Goal: Task Accomplishment & Management: Manage account settings

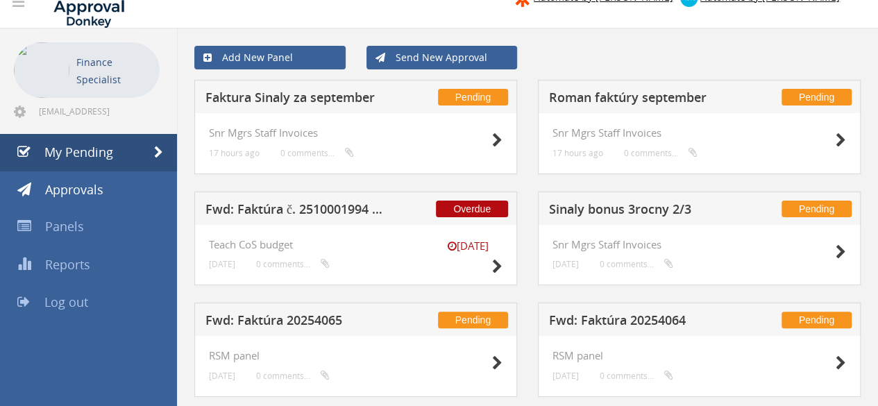
scroll to position [6, 0]
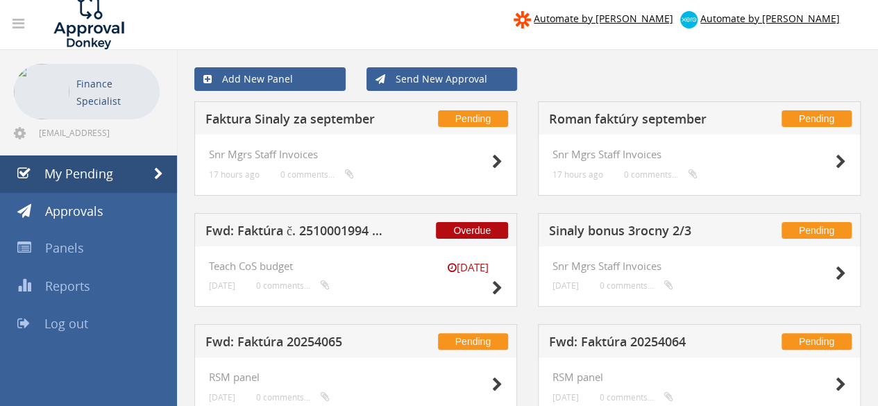
click at [344, 233] on h5 "Fwd: Faktúra č. 2510001994 | MultiSport" at bounding box center [296, 232] width 181 height 17
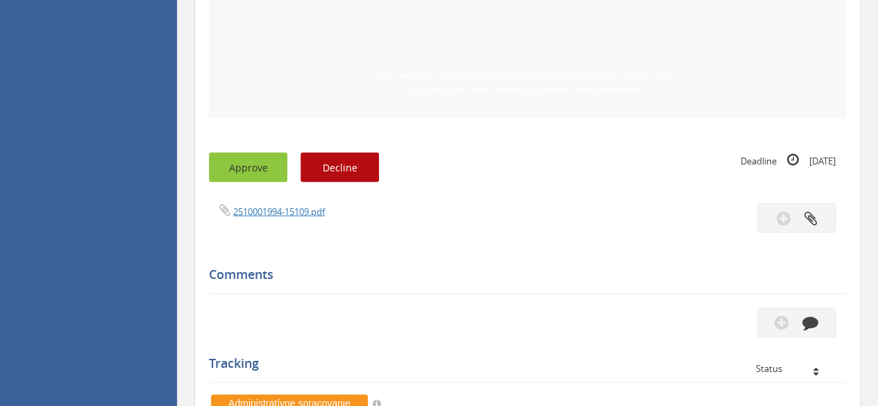
scroll to position [1117, 0]
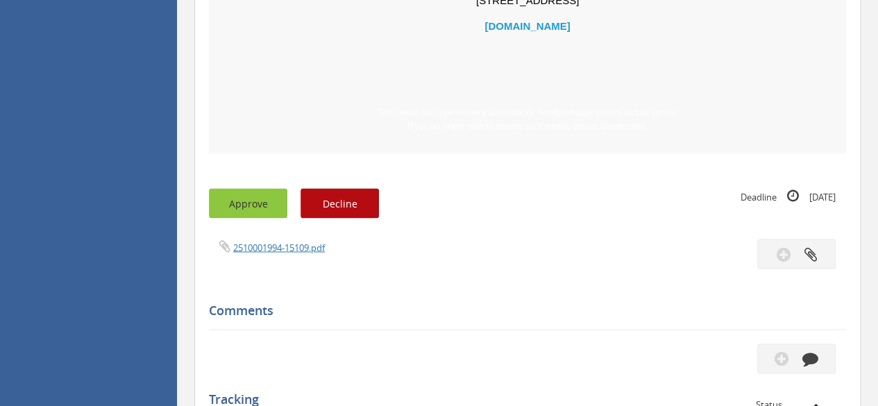
click at [246, 194] on button "Approve" at bounding box center [248, 203] width 78 height 30
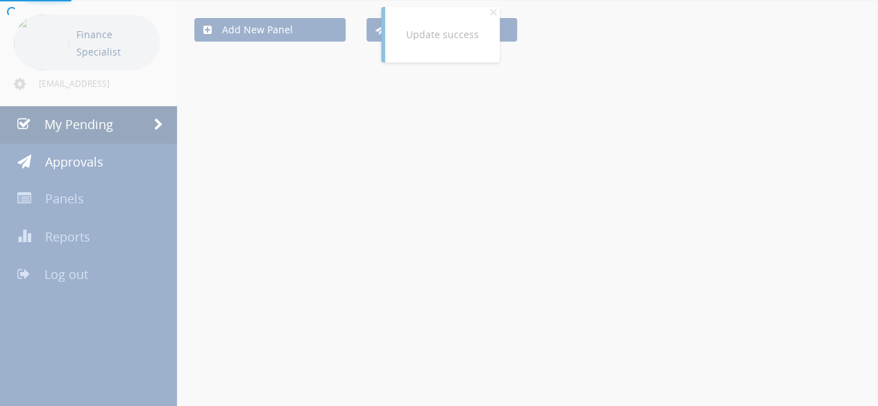
scroll to position [173, 0]
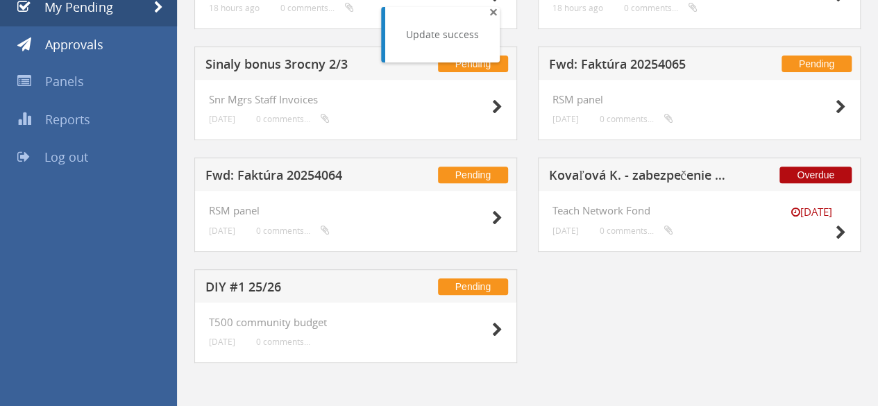
click at [494, 15] on span "×" at bounding box center [494, 11] width 8 height 19
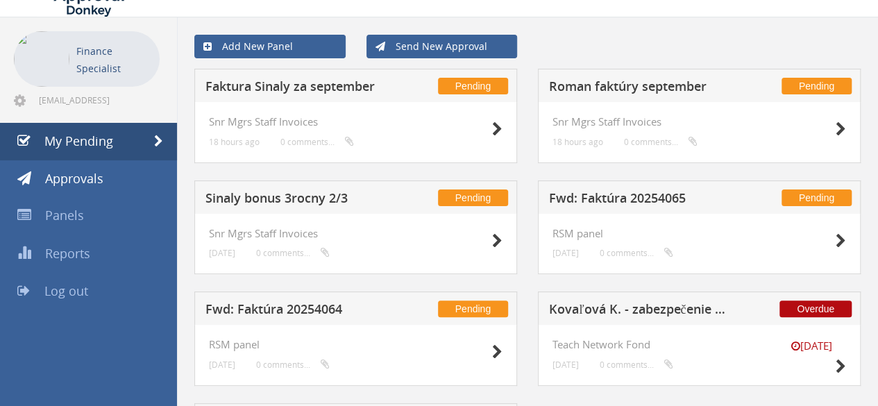
scroll to position [34, 0]
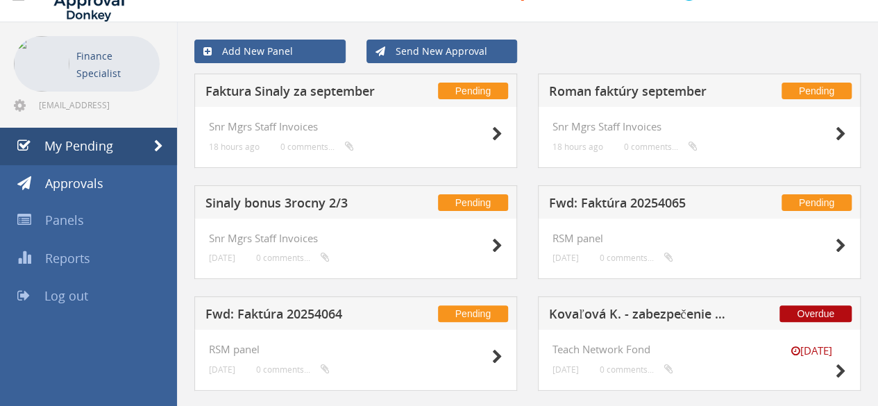
click at [236, 202] on h5 "Sinaly bonus 3rocny 2/3" at bounding box center [296, 205] width 181 height 17
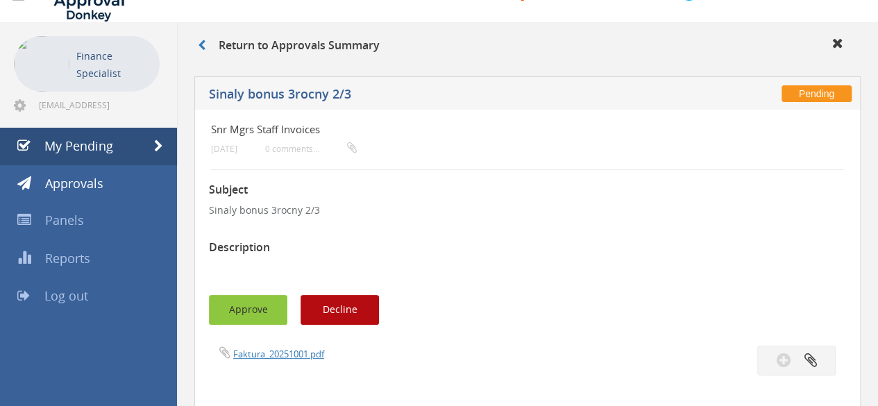
click at [243, 316] on button "Approve" at bounding box center [248, 310] width 78 height 30
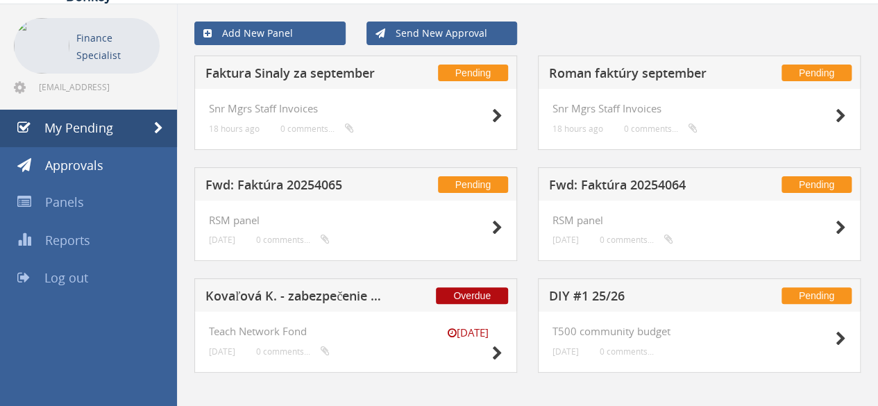
scroll to position [62, 0]
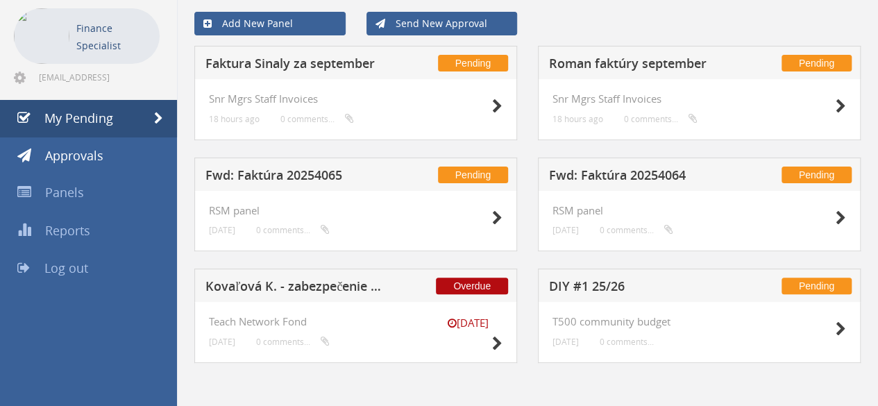
click at [299, 169] on h5 "Fwd: Faktúra 20254065" at bounding box center [296, 177] width 181 height 17
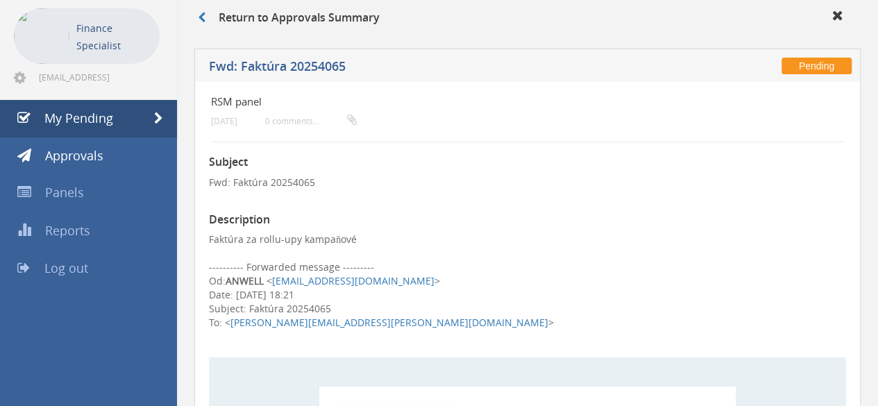
click at [203, 26] on div "Return to Approvals Summary" at bounding box center [528, 19] width 681 height 23
click at [201, 17] on icon at bounding box center [202, 17] width 8 height 11
click at [119, 117] on link "My Pending" at bounding box center [88, 119] width 177 height 38
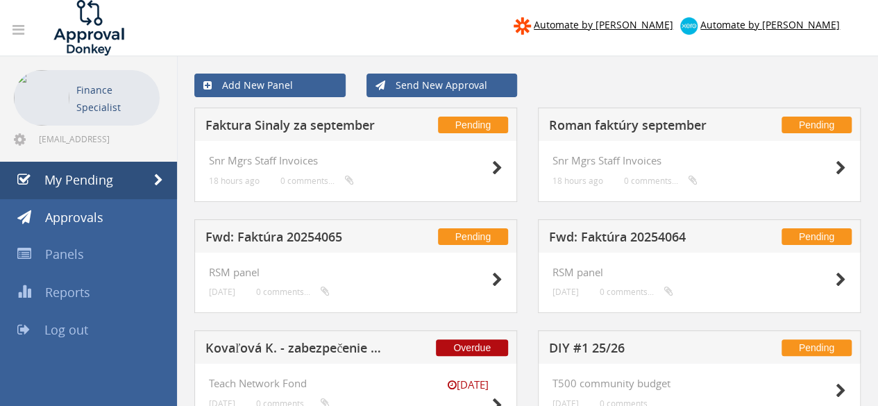
click at [617, 237] on h5 "Fwd: Faktúra 20254064" at bounding box center [639, 239] width 181 height 17
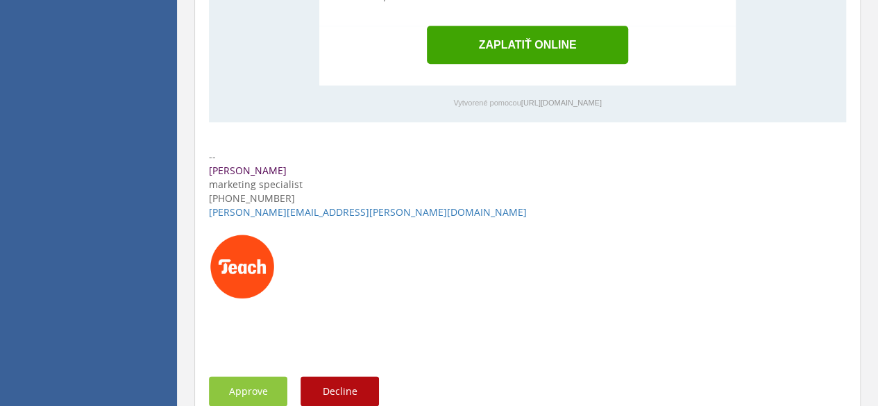
scroll to position [833, 0]
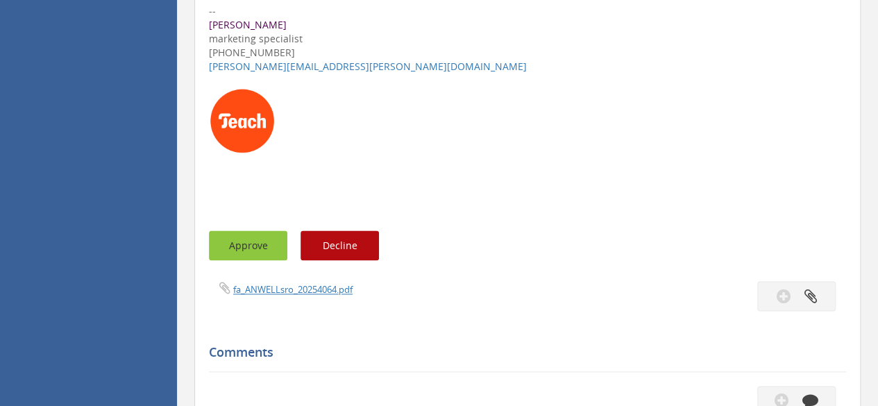
click at [243, 245] on button "Approve" at bounding box center [248, 246] width 78 height 30
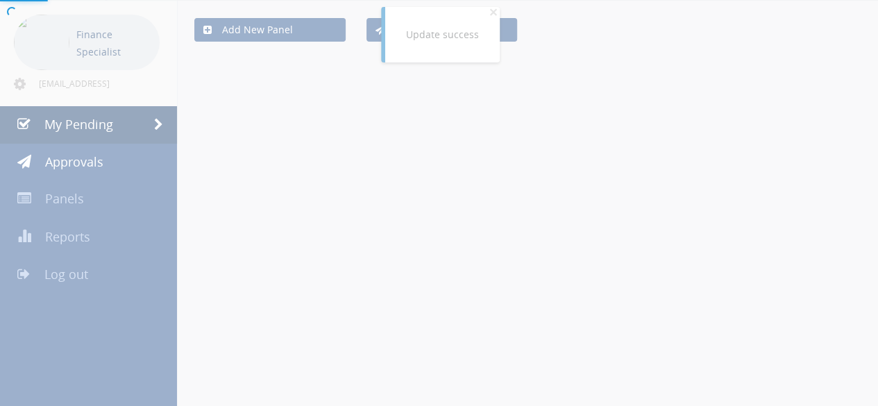
scroll to position [62, 0]
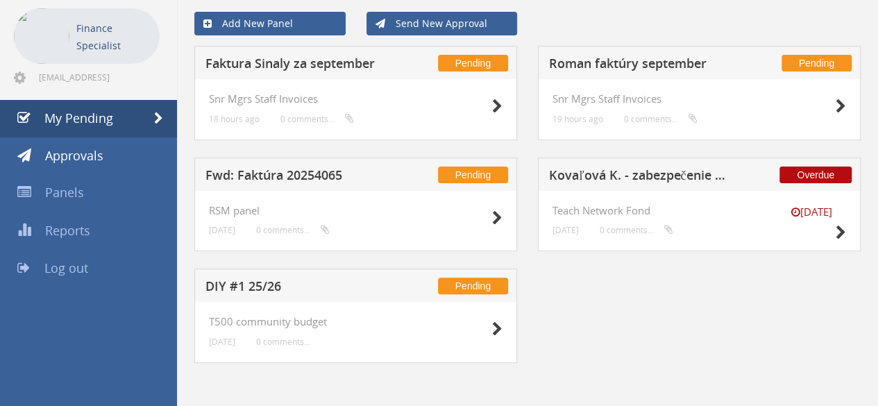
click at [636, 59] on h5 "Roman faktúry september" at bounding box center [639, 65] width 181 height 17
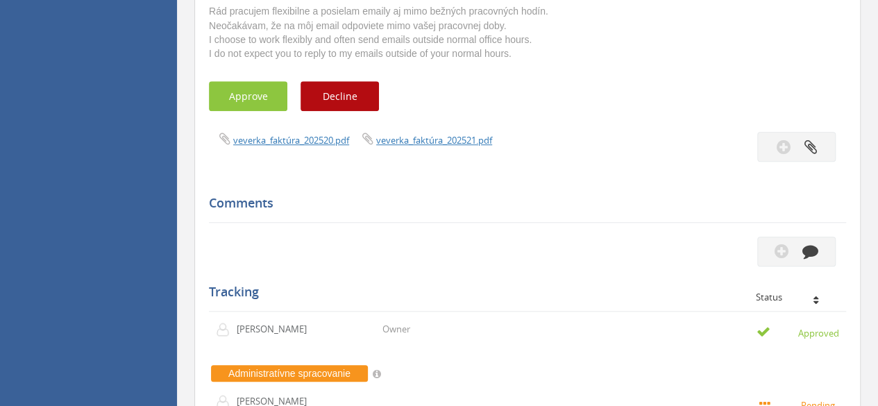
scroll to position [476, 0]
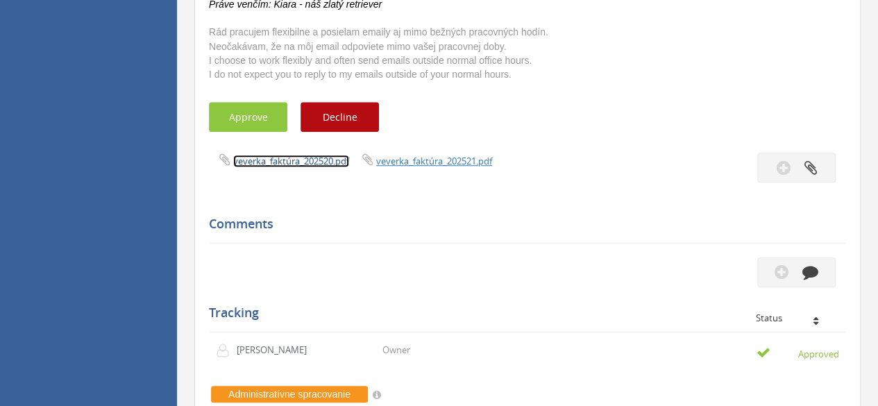
click at [294, 162] on link "veverka_faktúra_202520.pdf" at bounding box center [291, 161] width 116 height 13
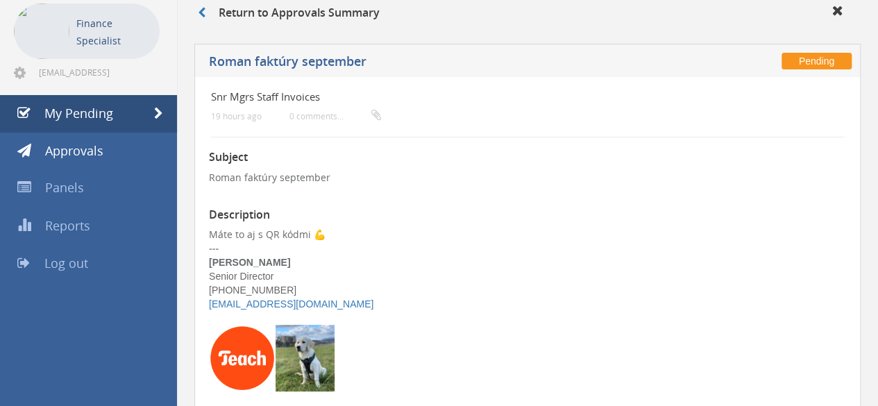
scroll to position [0, 0]
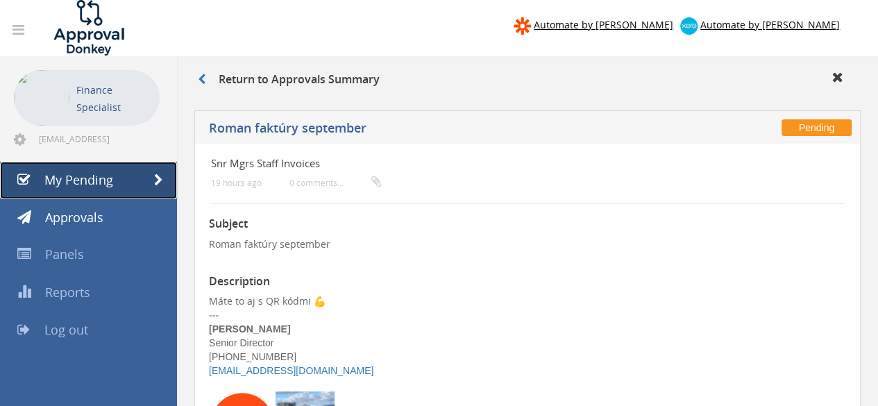
click at [83, 180] on span "My Pending" at bounding box center [78, 180] width 69 height 17
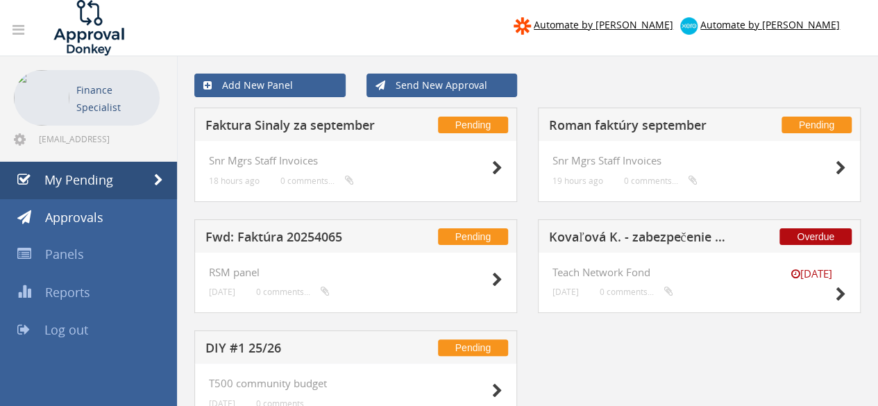
click at [305, 241] on h5 "Fwd: Faktúra 20254065" at bounding box center [296, 239] width 181 height 17
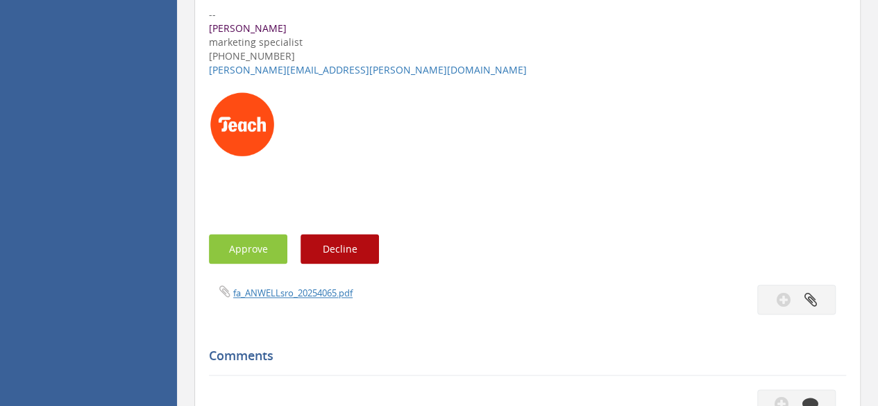
scroll to position [903, 0]
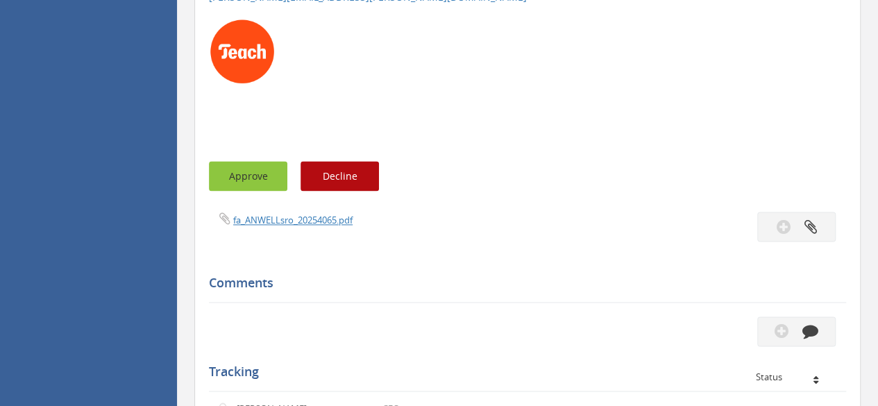
click at [249, 161] on button "Approve" at bounding box center [248, 176] width 78 height 30
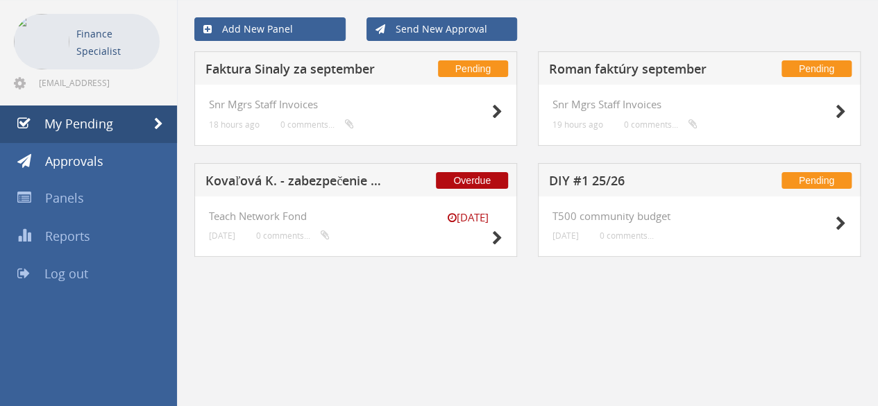
scroll to position [56, 0]
